Goal: Transaction & Acquisition: Purchase product/service

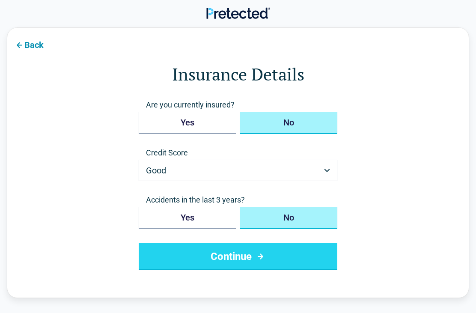
click at [312, 117] on button "No" at bounding box center [289, 123] width 98 height 22
click at [265, 253] on icon "submit" at bounding box center [260, 256] width 11 height 10
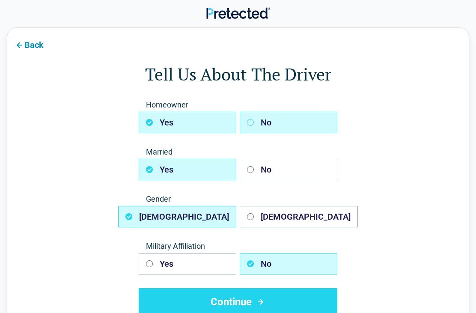
click at [288, 118] on button "No" at bounding box center [289, 122] width 98 height 21
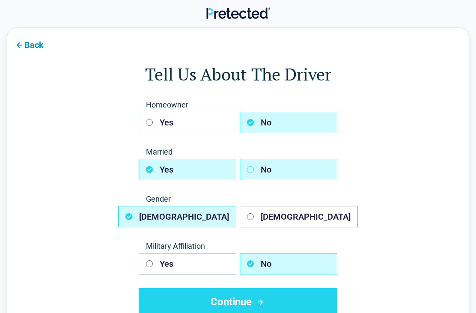
click at [288, 165] on button "No" at bounding box center [289, 169] width 98 height 21
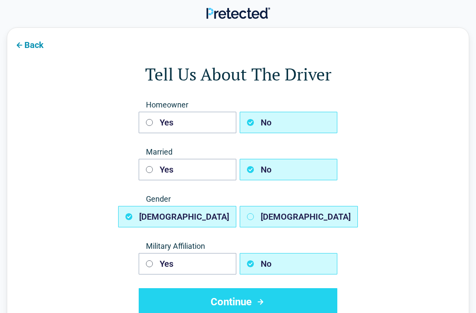
click at [292, 213] on button "[DEMOGRAPHIC_DATA]" at bounding box center [299, 216] width 118 height 21
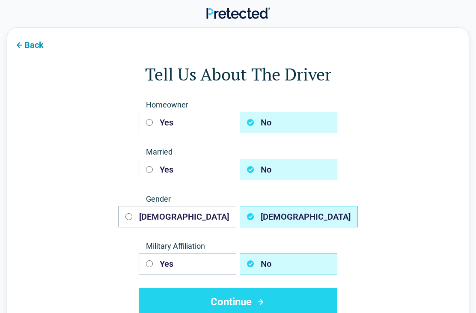
click at [247, 306] on button "Continue" at bounding box center [238, 301] width 199 height 27
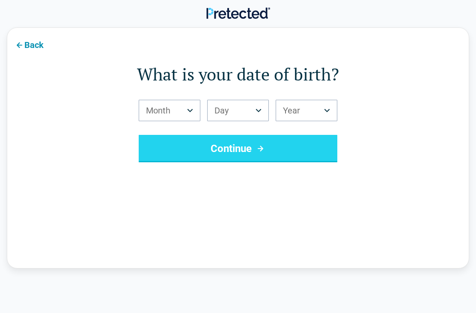
click at [194, 104] on button "Month" at bounding box center [170, 110] width 62 height 21
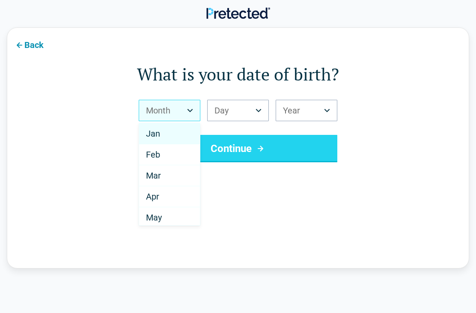
click at [175, 197] on div "Apr" at bounding box center [169, 196] width 61 height 21
select select "*"
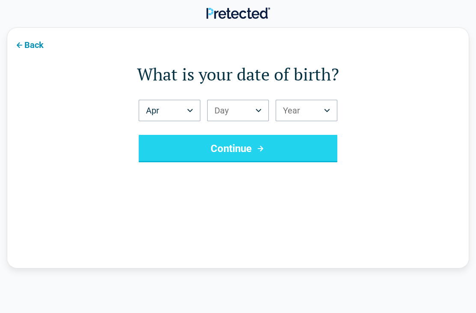
click at [264, 113] on button "Day" at bounding box center [238, 110] width 62 height 21
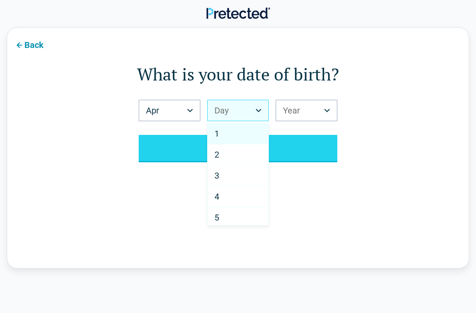
click at [235, 160] on div "2" at bounding box center [238, 154] width 61 height 21
select select "*"
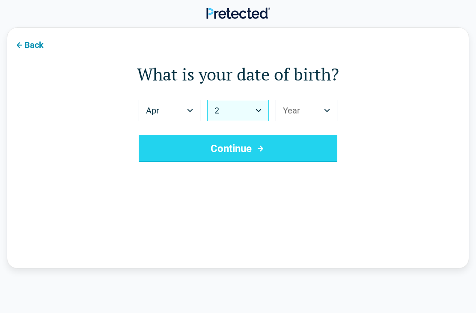
click at [306, 111] on button "Year" at bounding box center [307, 110] width 62 height 21
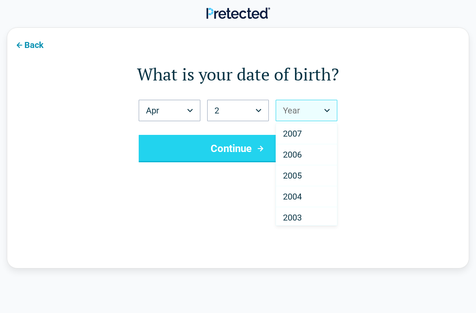
click at [303, 135] on div "2007" at bounding box center [306, 133] width 61 height 21
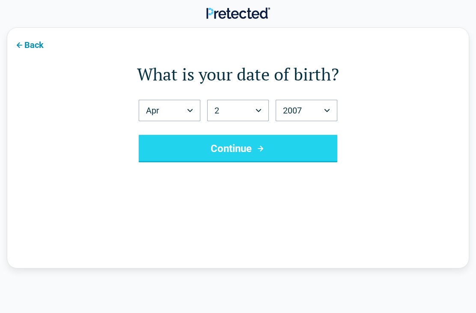
click at [238, 157] on button "Continue" at bounding box center [238, 148] width 199 height 27
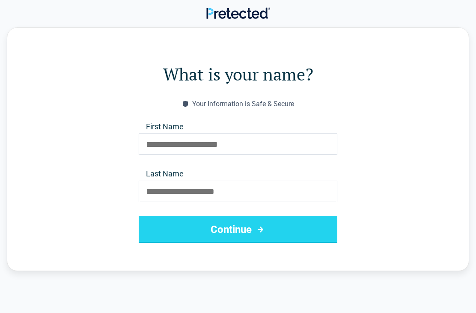
click at [275, 131] on label "First Name" at bounding box center [238, 127] width 199 height 10
click at [275, 134] on input "First Name" at bounding box center [238, 144] width 199 height 21
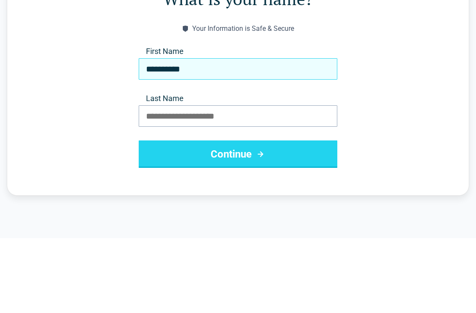
type input "*********"
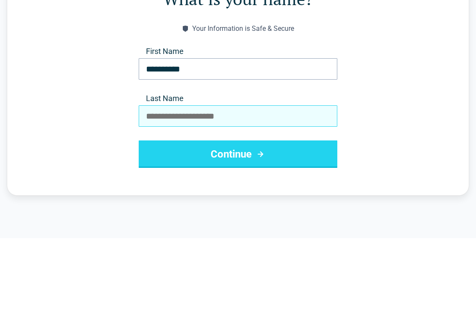
click at [317, 181] on input "Last Name" at bounding box center [238, 191] width 199 height 21
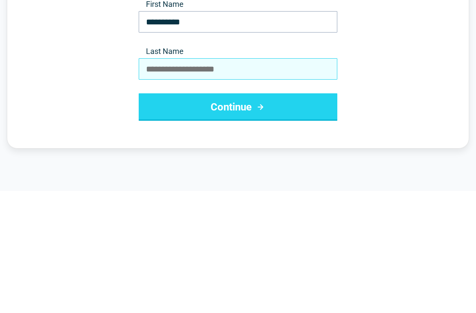
type input "*******"
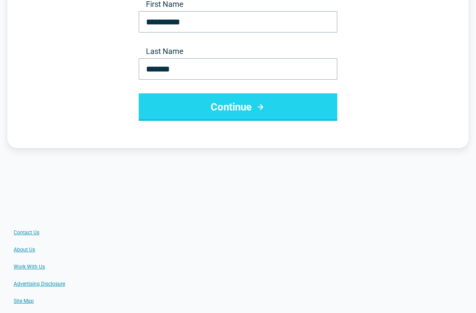
click at [325, 112] on button "Continue" at bounding box center [238, 106] width 199 height 27
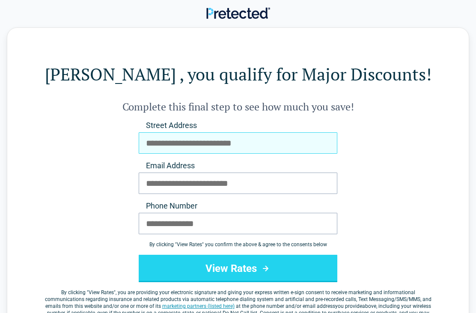
click at [307, 141] on input "Street Address" at bounding box center [238, 142] width 199 height 21
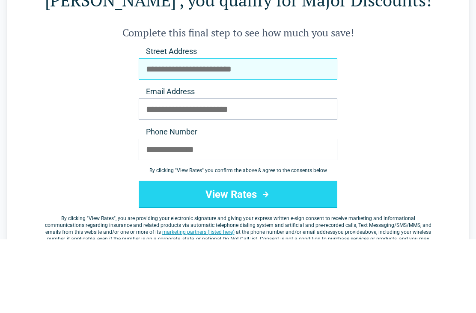
type input "**********"
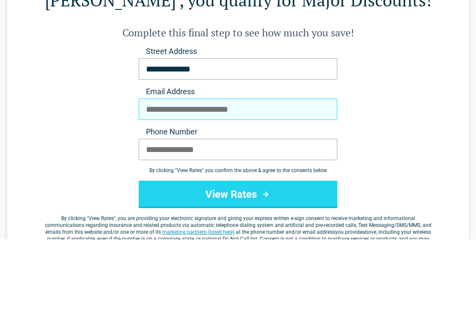
type input "**********"
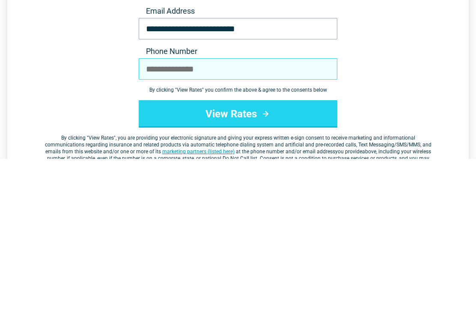
type input "**********"
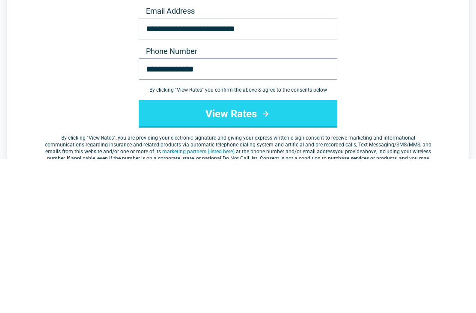
scroll to position [154, 0]
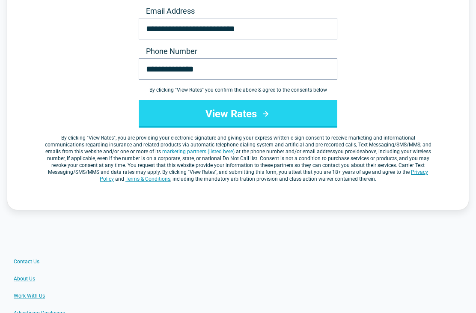
click at [313, 119] on button "View Rates" at bounding box center [238, 113] width 199 height 27
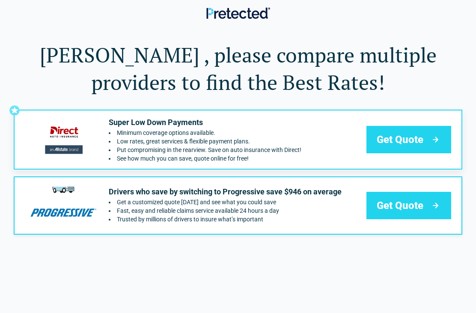
click at [398, 132] on div "Get Quote" at bounding box center [408, 139] width 85 height 27
